Goal: Navigation & Orientation: Find specific page/section

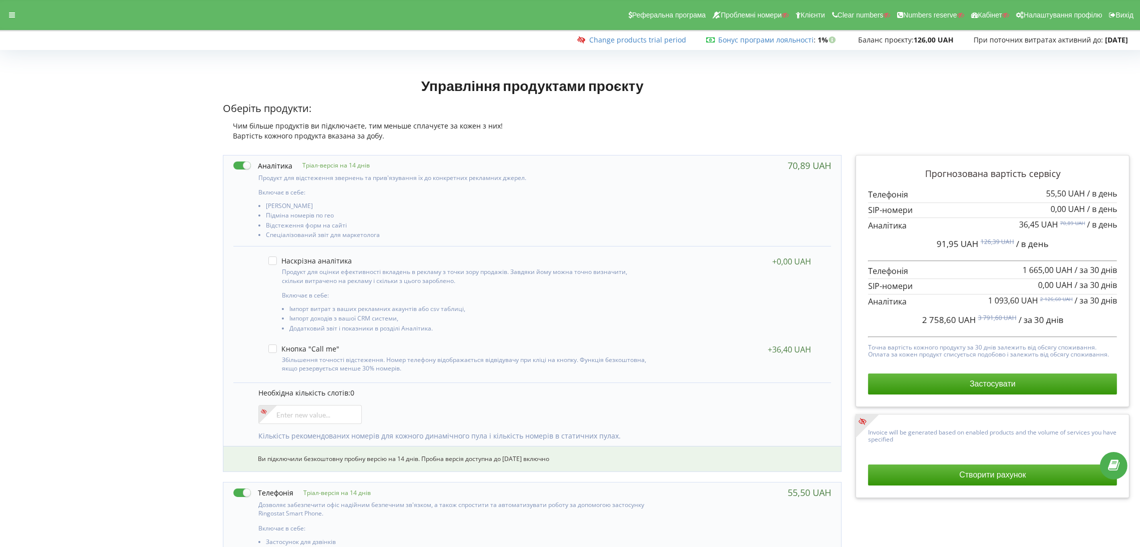
click at [0, 16] on div "Реферальна програма Проблемні номери Клієнти Clear numbers Numbers reserve Кабі…" at bounding box center [570, 15] width 1154 height 30
click at [7, 16] on div at bounding box center [12, 15] width 18 height 14
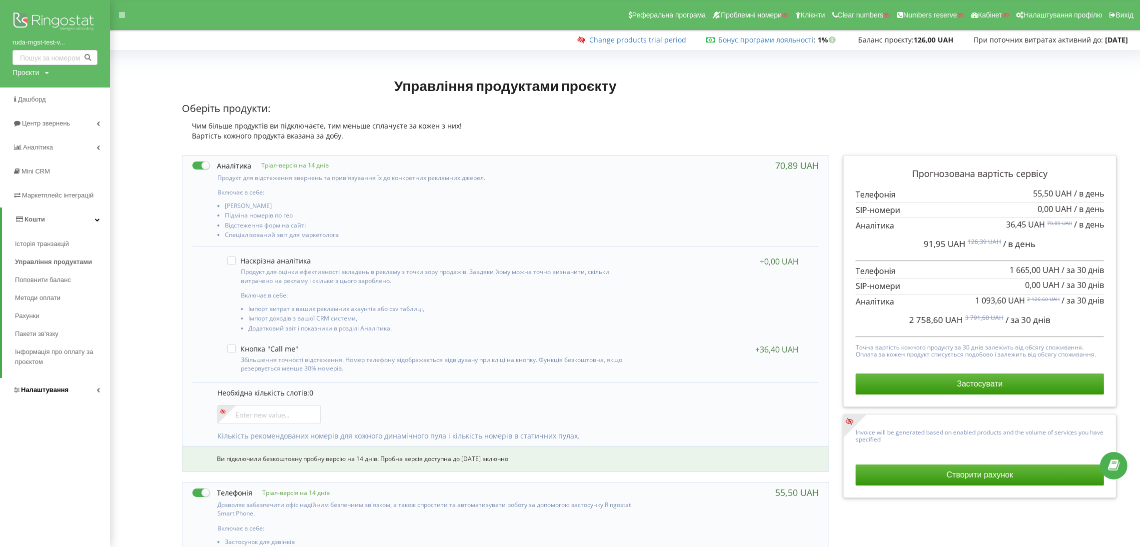
click at [62, 394] on span "Налаштування" at bounding box center [40, 390] width 56 height 10
click at [59, 291] on span "Віртуальна АТС" at bounding box center [48, 292] width 51 height 10
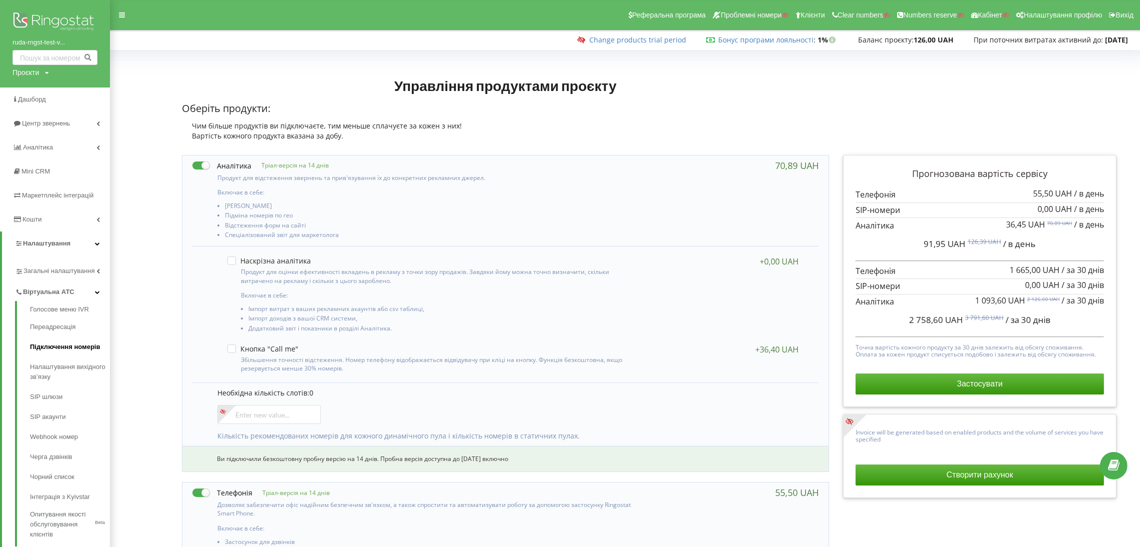
click at [67, 348] on link "Підключення номерів" at bounding box center [70, 347] width 80 height 20
